Goal: Information Seeking & Learning: Learn about a topic

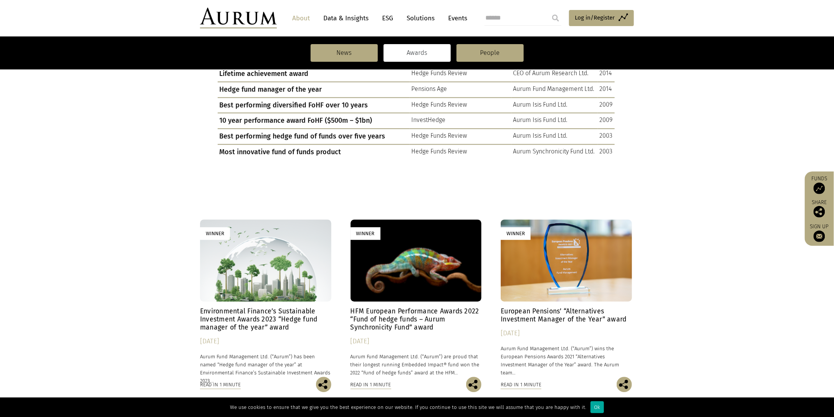
scroll to position [463, 0]
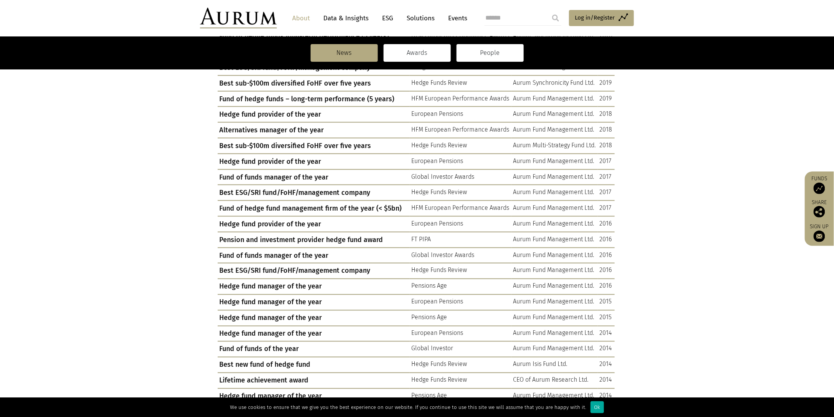
click at [496, 54] on link "People" at bounding box center [489, 53] width 67 height 18
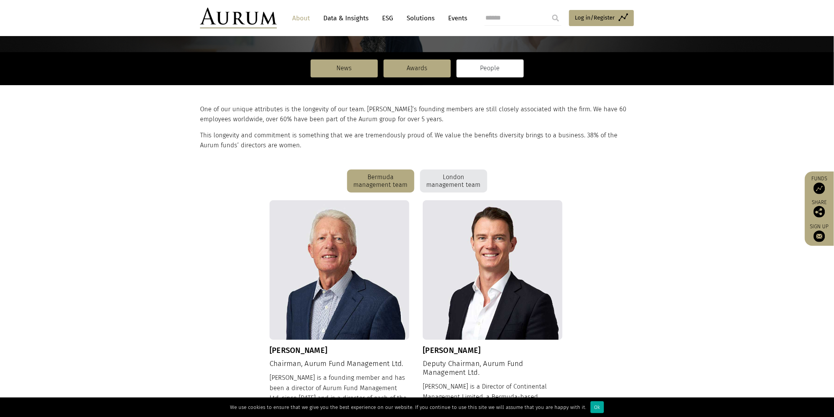
scroll to position [154, 0]
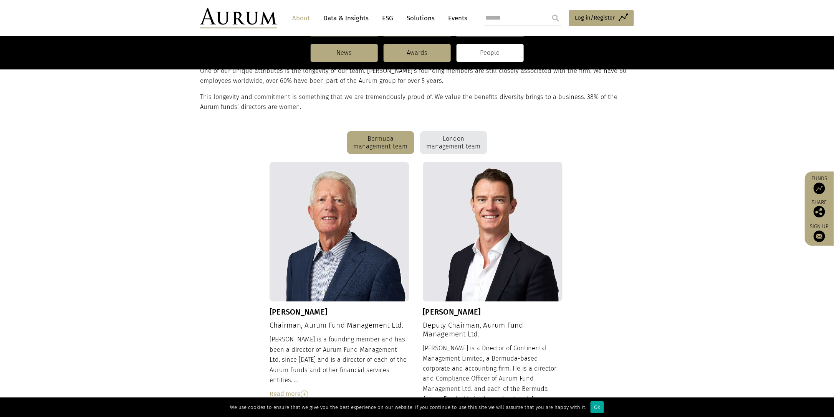
click at [459, 142] on div "London management team" at bounding box center [453, 142] width 67 height 23
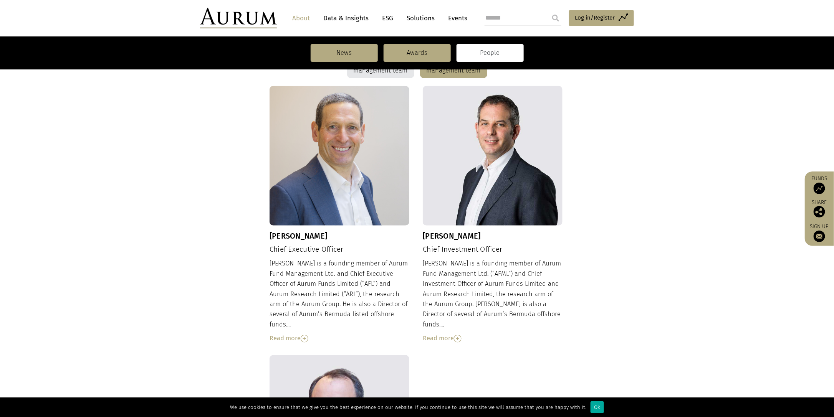
scroll to position [153, 0]
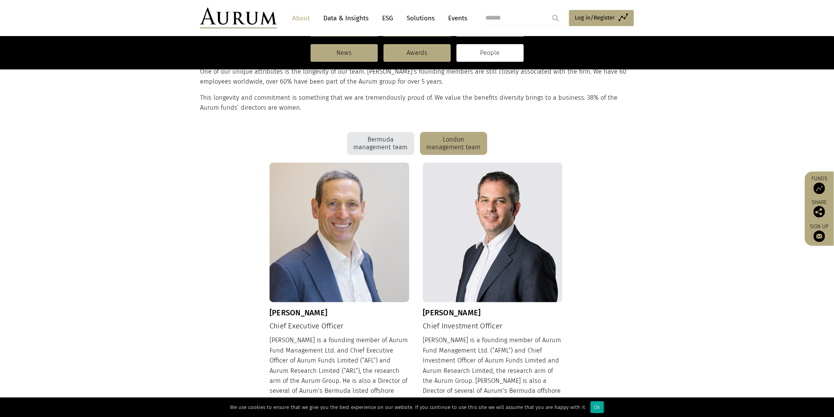
click at [385, 153] on div "Bermuda management team" at bounding box center [380, 143] width 67 height 23
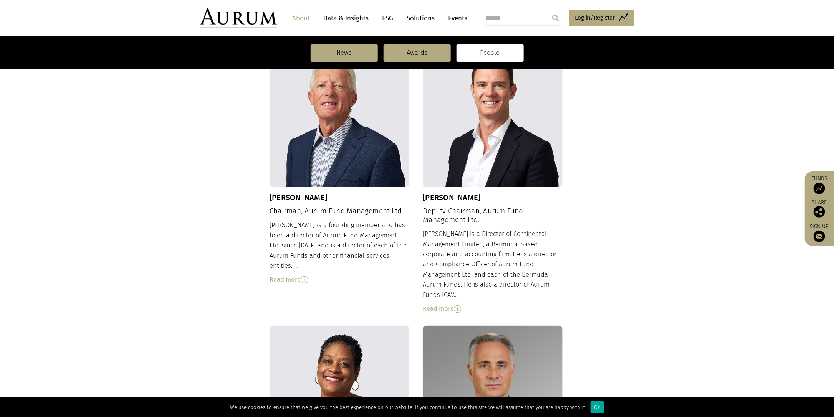
scroll to position [0, 0]
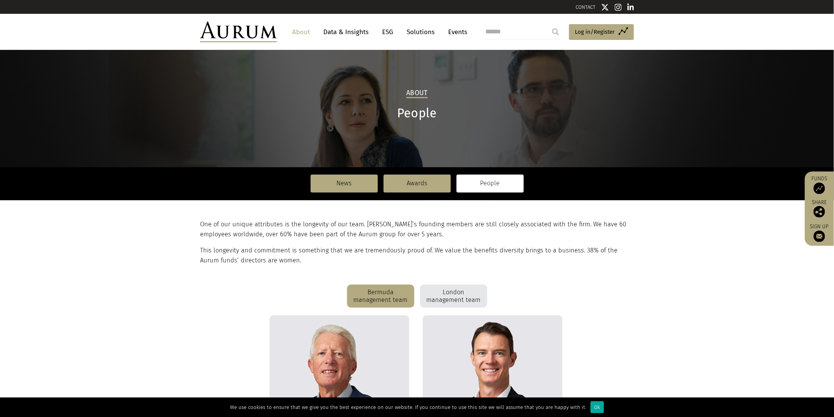
click at [298, 32] on link "About" at bounding box center [300, 32] width 25 height 14
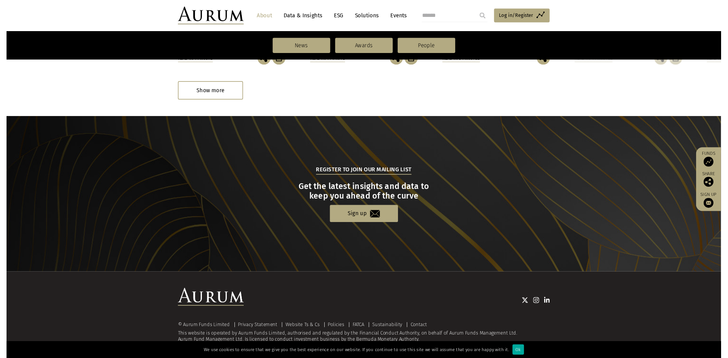
scroll to position [727, 0]
